Goal: Information Seeking & Learning: Learn about a topic

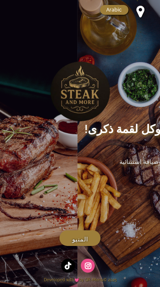
scroll to position [4, 0]
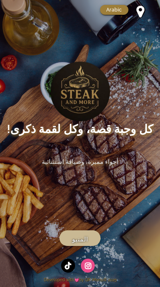
click at [82, 238] on span "المنيو" at bounding box center [80, 240] width 16 height 10
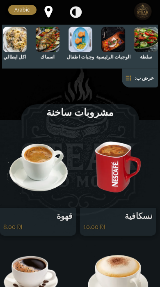
scroll to position [0, -300]
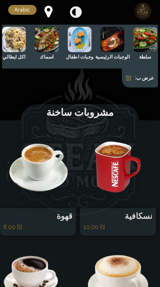
click at [115, 42] on img at bounding box center [113, 39] width 24 height 25
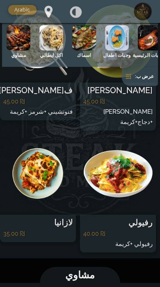
scroll to position [0, -337]
click at [54, 41] on img at bounding box center [51, 37] width 24 height 25
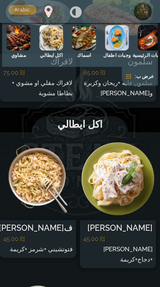
scroll to position [5340, 0]
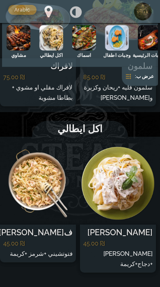
click at [88, 37] on img at bounding box center [84, 37] width 24 height 25
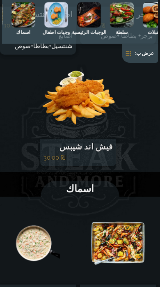
scroll to position [0, -275]
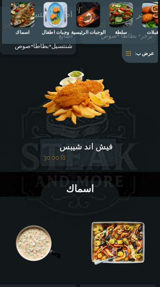
click at [94, 23] on img at bounding box center [88, 14] width 24 height 25
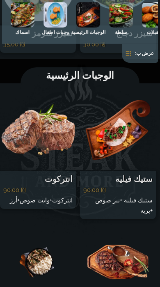
scroll to position [4108, 0]
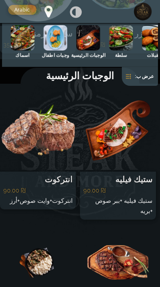
click at [53, 222] on img at bounding box center [38, 263] width 76 height 82
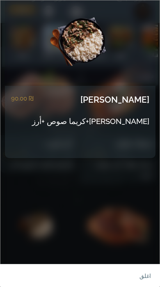
scroll to position [4144, 0]
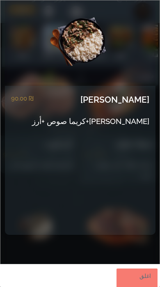
click at [144, 279] on link "اغلق" at bounding box center [137, 278] width 41 height 19
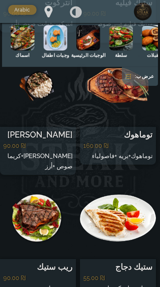
scroll to position [4285, 0]
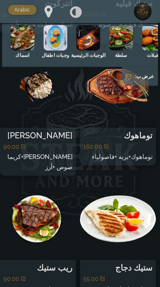
click at [132, 178] on img at bounding box center [118, 219] width 76 height 82
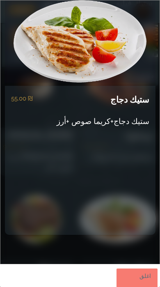
click at [147, 275] on link "اغلق" at bounding box center [137, 278] width 41 height 19
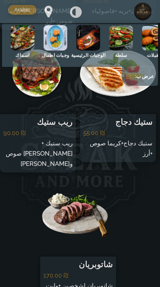
scroll to position [4431, 0]
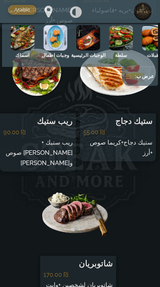
click at [99, 174] on img at bounding box center [78, 215] width 76 height 82
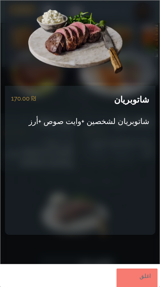
click at [141, 273] on link "اغلق" at bounding box center [137, 278] width 41 height 19
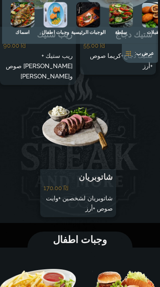
scroll to position [4602, 0]
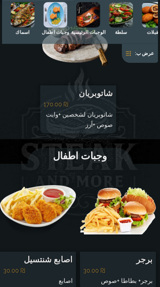
click at [137, 170] on img at bounding box center [118, 211] width 76 height 82
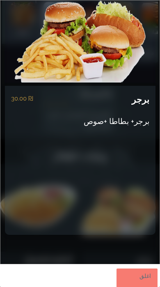
click at [144, 278] on link "اغلق" at bounding box center [137, 278] width 41 height 19
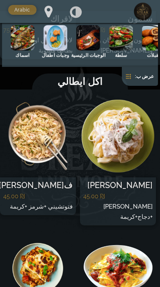
scroll to position [5388, 0]
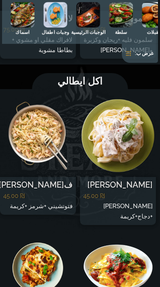
click at [120, 14] on img at bounding box center [121, 14] width 24 height 25
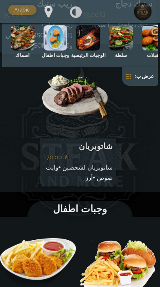
scroll to position [4549, 0]
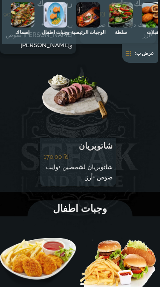
click at [130, 222] on img at bounding box center [118, 263] width 76 height 82
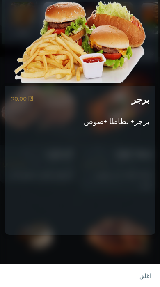
scroll to position [4186, 0]
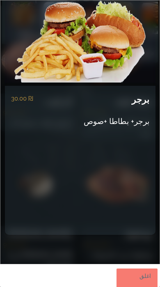
click at [150, 281] on link "اغلق" at bounding box center [137, 278] width 41 height 19
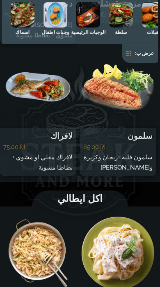
scroll to position [5282, 0]
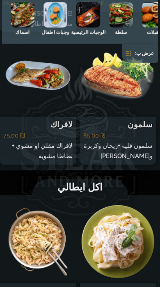
click at [124, 201] on img at bounding box center [118, 242] width 76 height 82
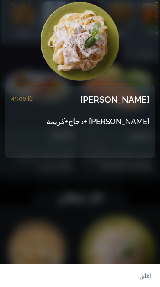
scroll to position [5302, 0]
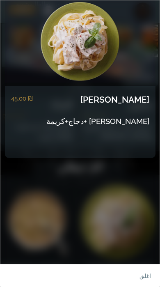
click at [146, 287] on link "اغلق" at bounding box center [137, 278] width 41 height 19
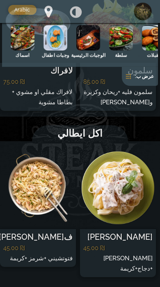
scroll to position [5336, 0]
